Goal: Information Seeking & Learning: Check status

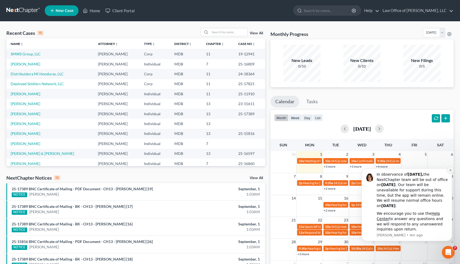
click at [219, 170] on icon "Dismiss notification" at bounding box center [451, 170] width 2 height 2
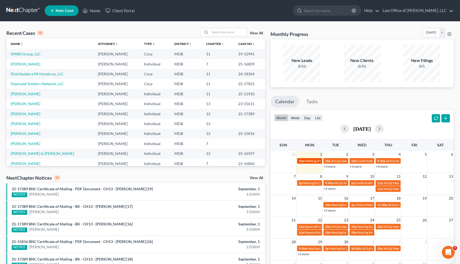
click at [219, 160] on span "Meeting of Creditors for" at bounding box center [322, 161] width 34 height 4
select select "Days"
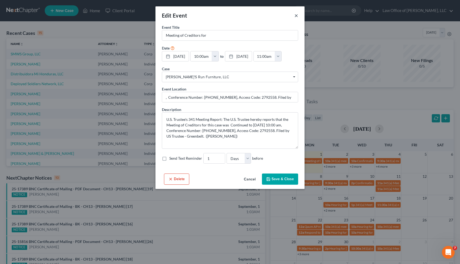
click at [219, 14] on button "×" at bounding box center [297, 15] width 4 height 6
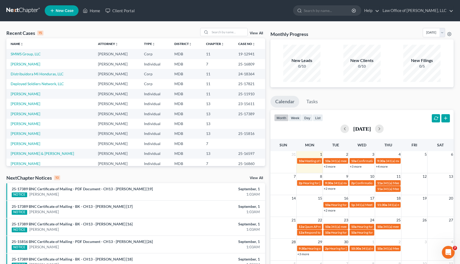
click at [219, 168] on link "+3 more" at bounding box center [330, 167] width 12 height 4
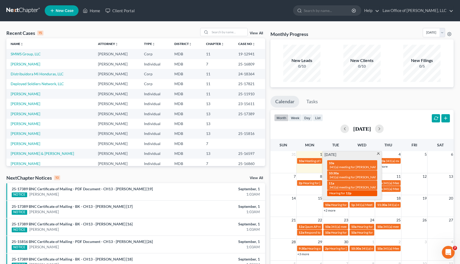
click at [219, 192] on div "12p Hearing for" at bounding box center [352, 193] width 47 height 4
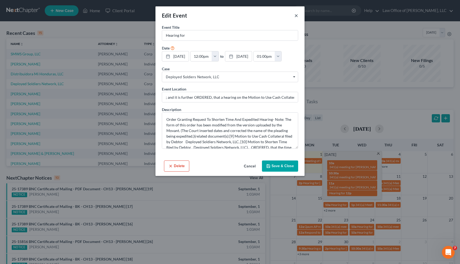
click at [219, 15] on button "×" at bounding box center [297, 15] width 4 height 6
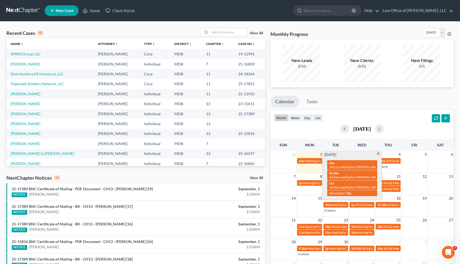
click at [219, 152] on div "Tuesday, September 2 10a 341(a) meeting for Frederick Darko Duodu 10:30a 341(a)…" at bounding box center [352, 176] width 59 height 48
click at [219, 155] on span at bounding box center [379, 154] width 4 height 3
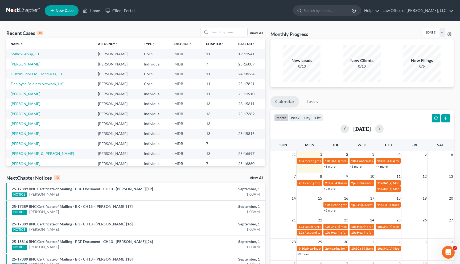
click at [219, 167] on link "+3 more" at bounding box center [356, 167] width 12 height 4
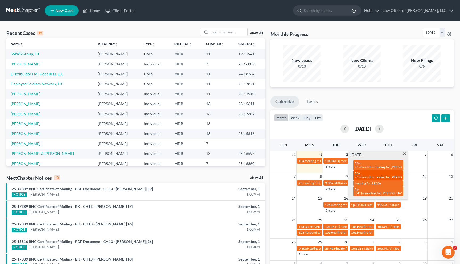
click at [219, 177] on span "Confirmation hearing for Joseph Kaufman & Erin Kaufman" at bounding box center [400, 177] width 89 height 4
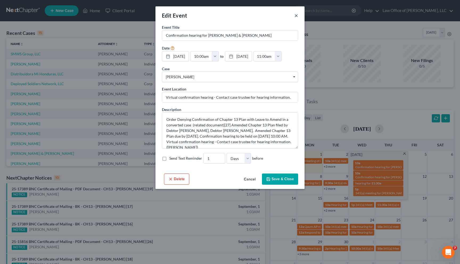
click at [219, 17] on button "×" at bounding box center [297, 15] width 4 height 6
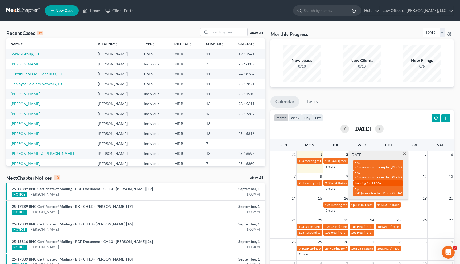
click at [219, 183] on span "11:30a" at bounding box center [377, 183] width 10 height 4
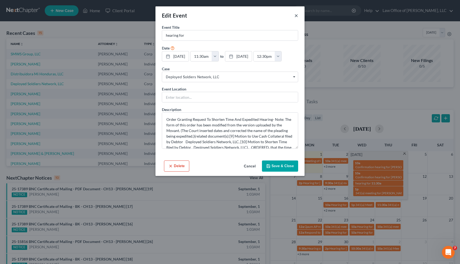
click at [219, 17] on button "×" at bounding box center [297, 15] width 4 height 6
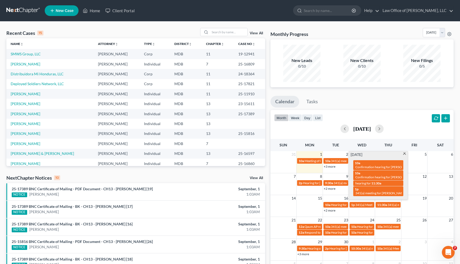
click at [219, 156] on span at bounding box center [405, 154] width 4 height 3
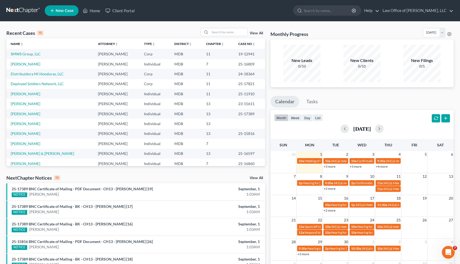
click at [219, 168] on link "+4 more" at bounding box center [382, 167] width 12 height 4
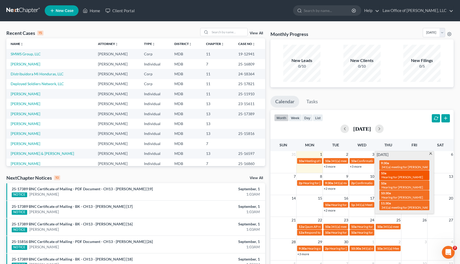
click at [219, 175] on span "Hearing for Edgardo Montes" at bounding box center [403, 177] width 42 height 4
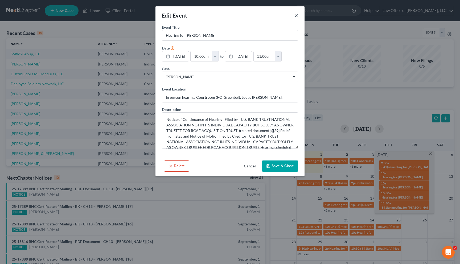
click at [219, 15] on button "×" at bounding box center [297, 15] width 4 height 6
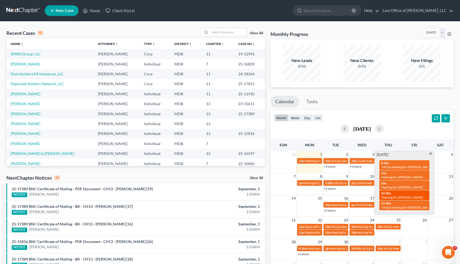
click at [219, 196] on span "Hearing for Rolando Romero" at bounding box center [403, 198] width 42 height 4
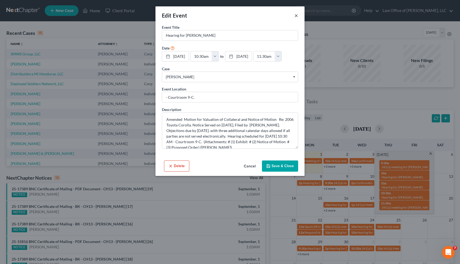
click at [219, 17] on button "×" at bounding box center [297, 15] width 4 height 6
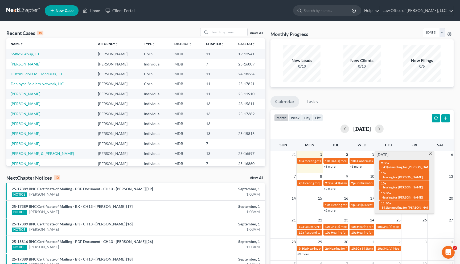
click at [219, 154] on span at bounding box center [431, 154] width 4 height 3
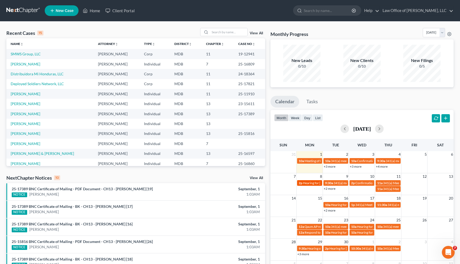
click at [219, 183] on span "Hearing for Jason Collins" at bounding box center [324, 183] width 42 height 4
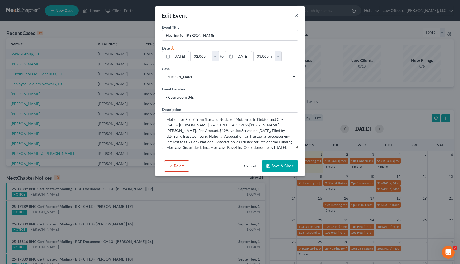
click at [219, 15] on button "×" at bounding box center [297, 15] width 4 height 6
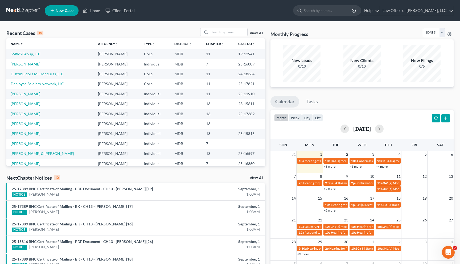
click at [219, 188] on link "+2 more" at bounding box center [330, 189] width 12 height 4
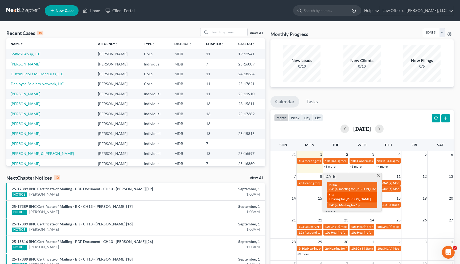
click at [219, 197] on span "Hearing for Jose Martinez" at bounding box center [350, 199] width 42 height 4
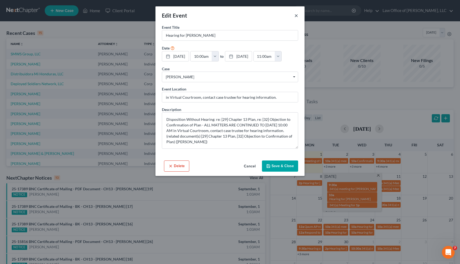
click at [219, 17] on button "×" at bounding box center [297, 15] width 4 height 6
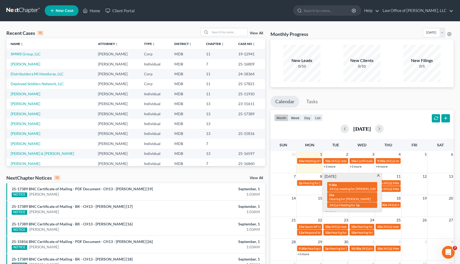
click at [219, 177] on span at bounding box center [379, 175] width 4 height 3
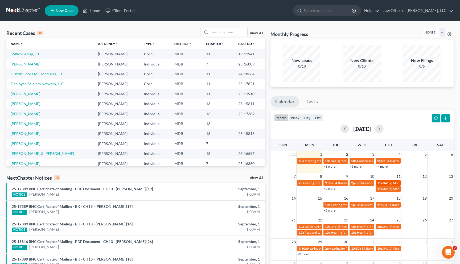
click at [219, 184] on span "11a" at bounding box center [379, 183] width 5 height 4
select select "Days"
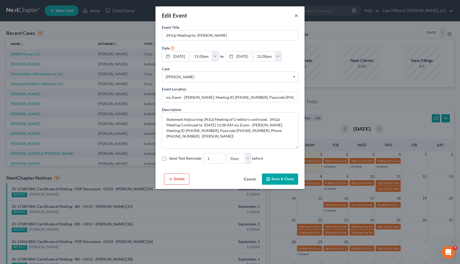
click at [219, 15] on button "×" at bounding box center [297, 15] width 4 height 6
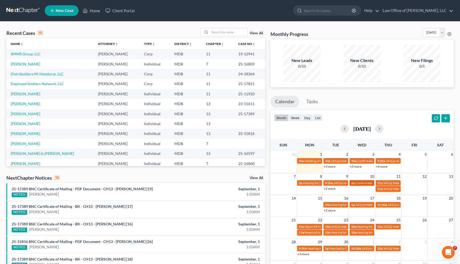
click at [219, 182] on span "Confirmation hearing for Tamim Qaum" at bounding box center [386, 183] width 60 height 4
select select "Days"
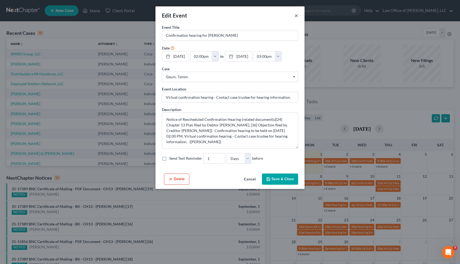
click at [219, 16] on button "×" at bounding box center [297, 15] width 4 height 6
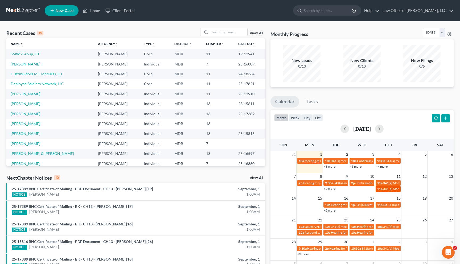
click at [219, 191] on div "11a 341(a) Meeting for Tamim Qaum" at bounding box center [388, 189] width 22 height 4
select select "Days"
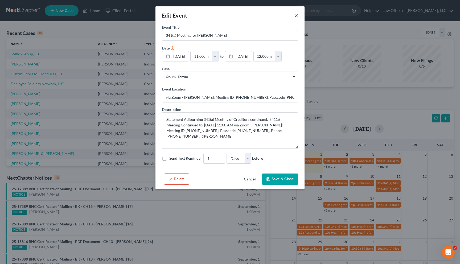
click at [219, 14] on button "×" at bounding box center [297, 15] width 4 height 6
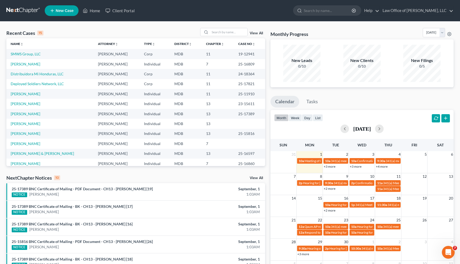
click at [219, 211] on link "+2 more" at bounding box center [330, 211] width 12 height 4
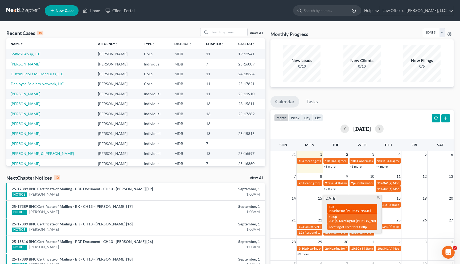
click at [219, 209] on span "Hearing for Dawn Martin" at bounding box center [350, 211] width 42 height 4
select select "Days"
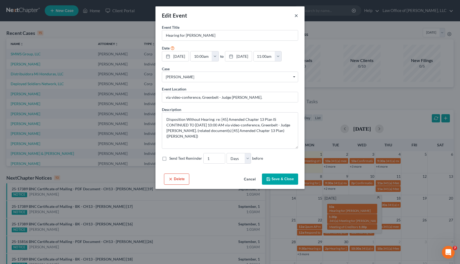
click at [219, 15] on button "×" at bounding box center [297, 15] width 4 height 6
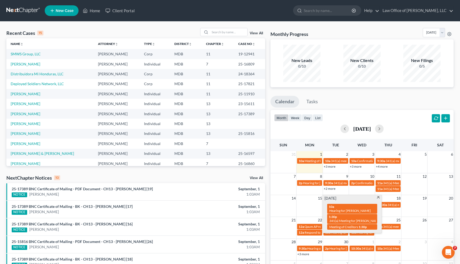
click at [219, 198] on span at bounding box center [379, 197] width 4 height 3
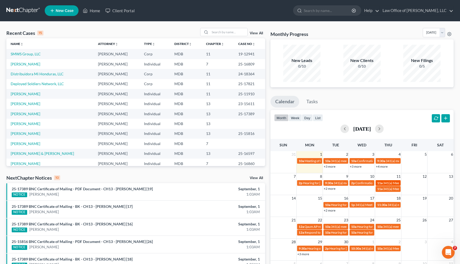
click at [219, 182] on span "341(a) Meeting for Jeremy Sumners" at bounding box center [409, 183] width 52 height 4
select select "Days"
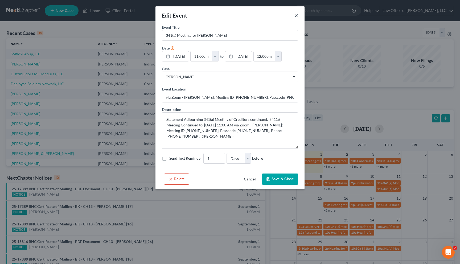
click at [219, 14] on button "×" at bounding box center [297, 15] width 4 height 6
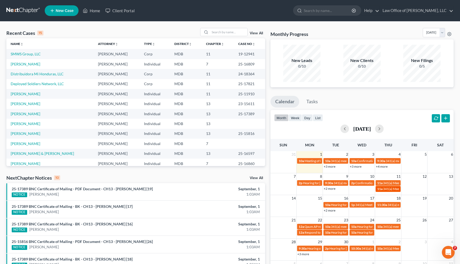
click at [219, 190] on span "11a" at bounding box center [379, 189] width 5 height 4
select select "Days"
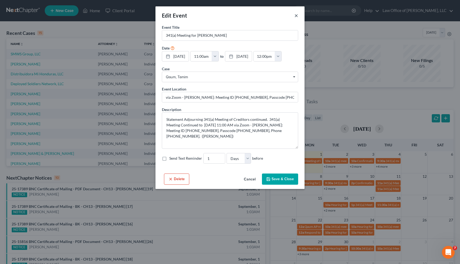
click at [219, 19] on button "×" at bounding box center [297, 15] width 4 height 6
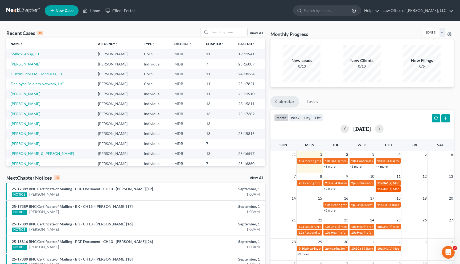
click at [219, 189] on span "11a" at bounding box center [379, 189] width 5 height 4
select select "Days"
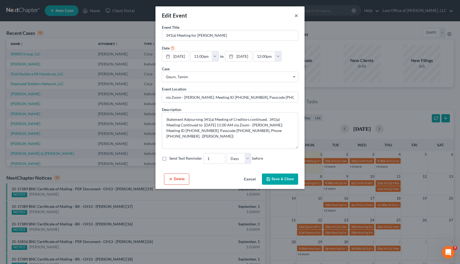
click at [219, 16] on button "×" at bounding box center [297, 15] width 4 height 6
